Goal: Find specific page/section

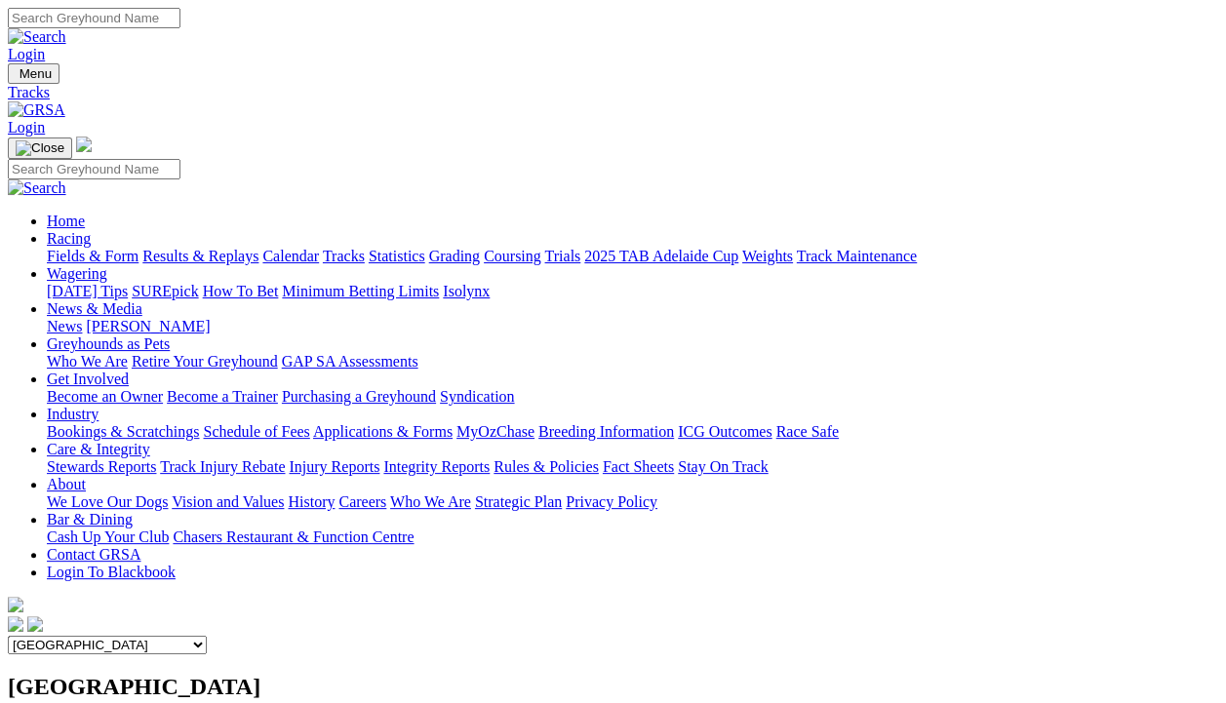
click at [319, 248] on link "Calendar" at bounding box center [290, 256] width 57 height 17
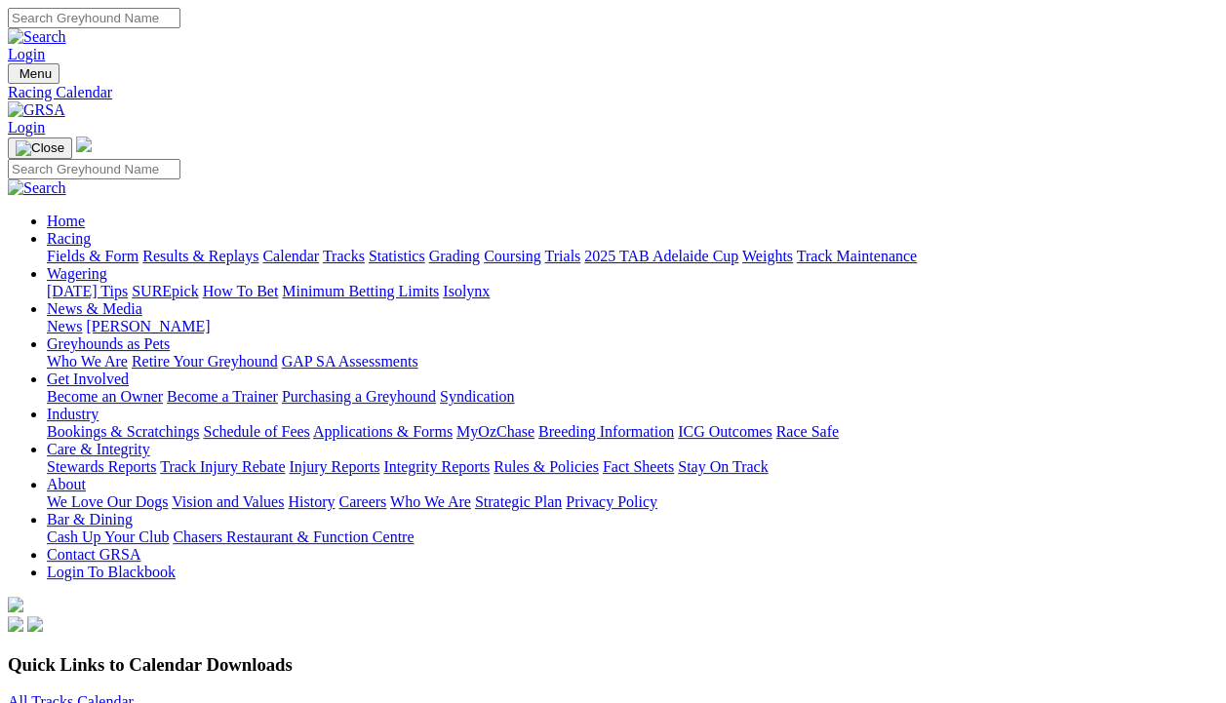
click at [56, 248] on link "Fields & Form" at bounding box center [93, 256] width 92 height 17
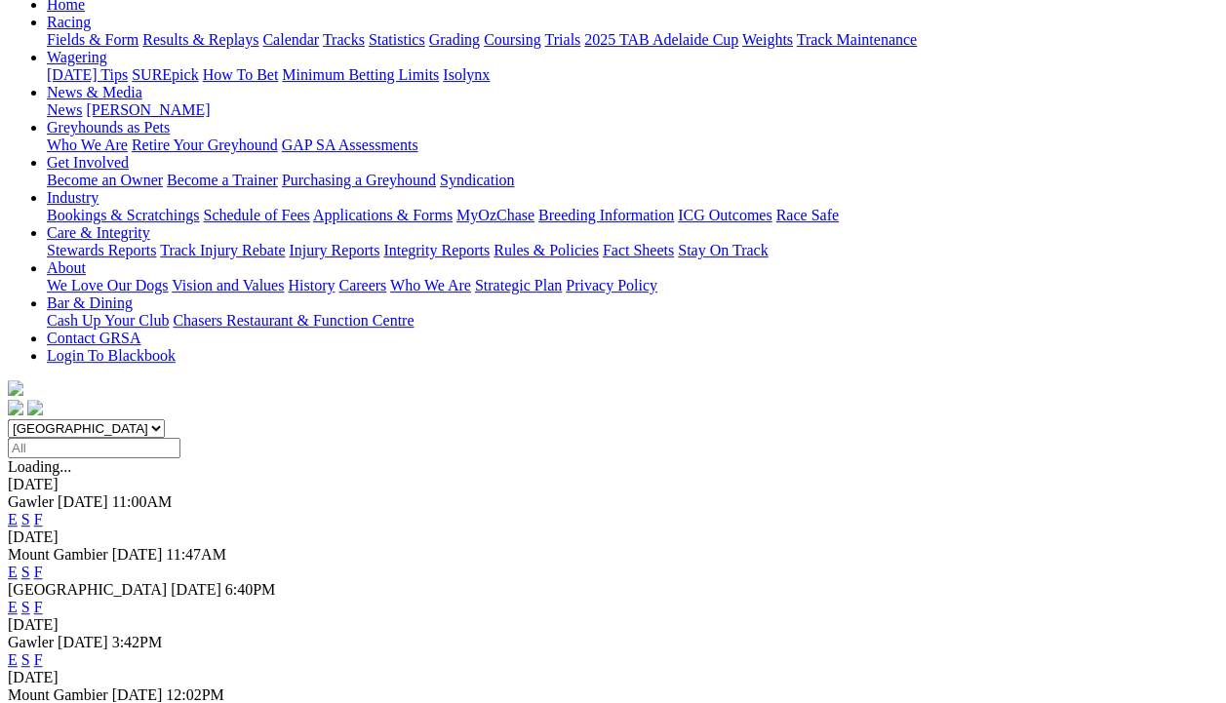
scroll to position [245, 0]
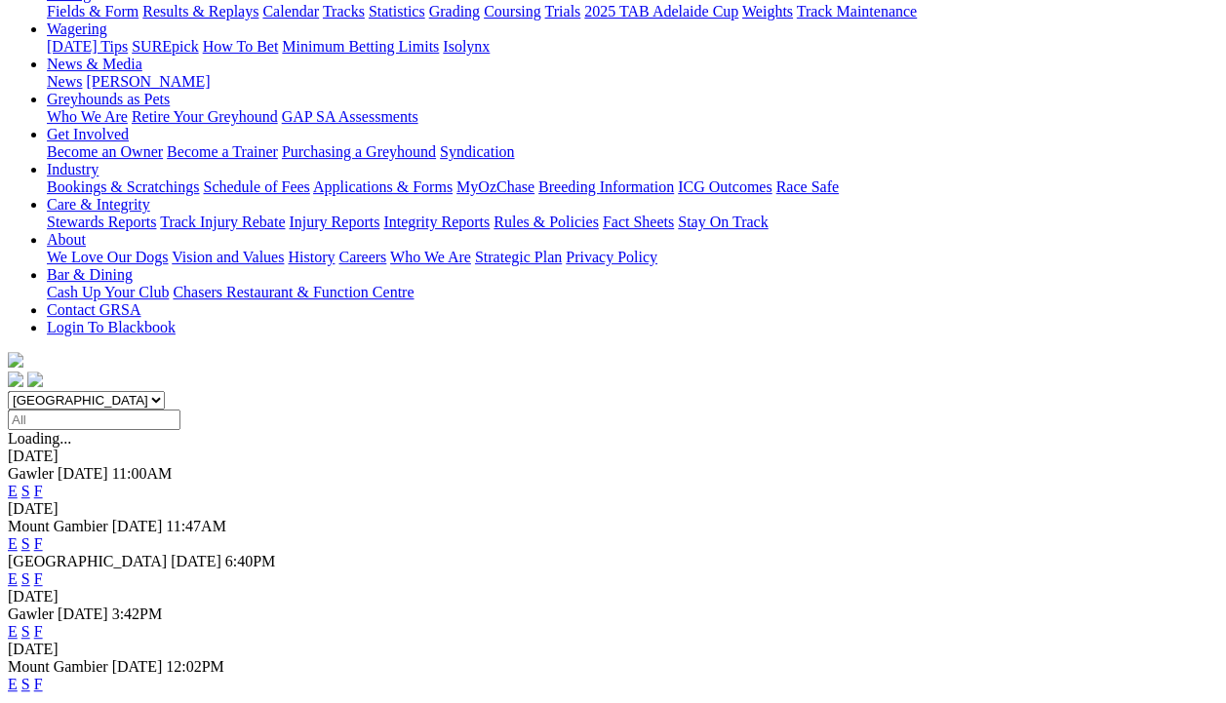
click at [43, 571] on link "F" at bounding box center [38, 579] width 9 height 17
